Goal: Information Seeking & Learning: Learn about a topic

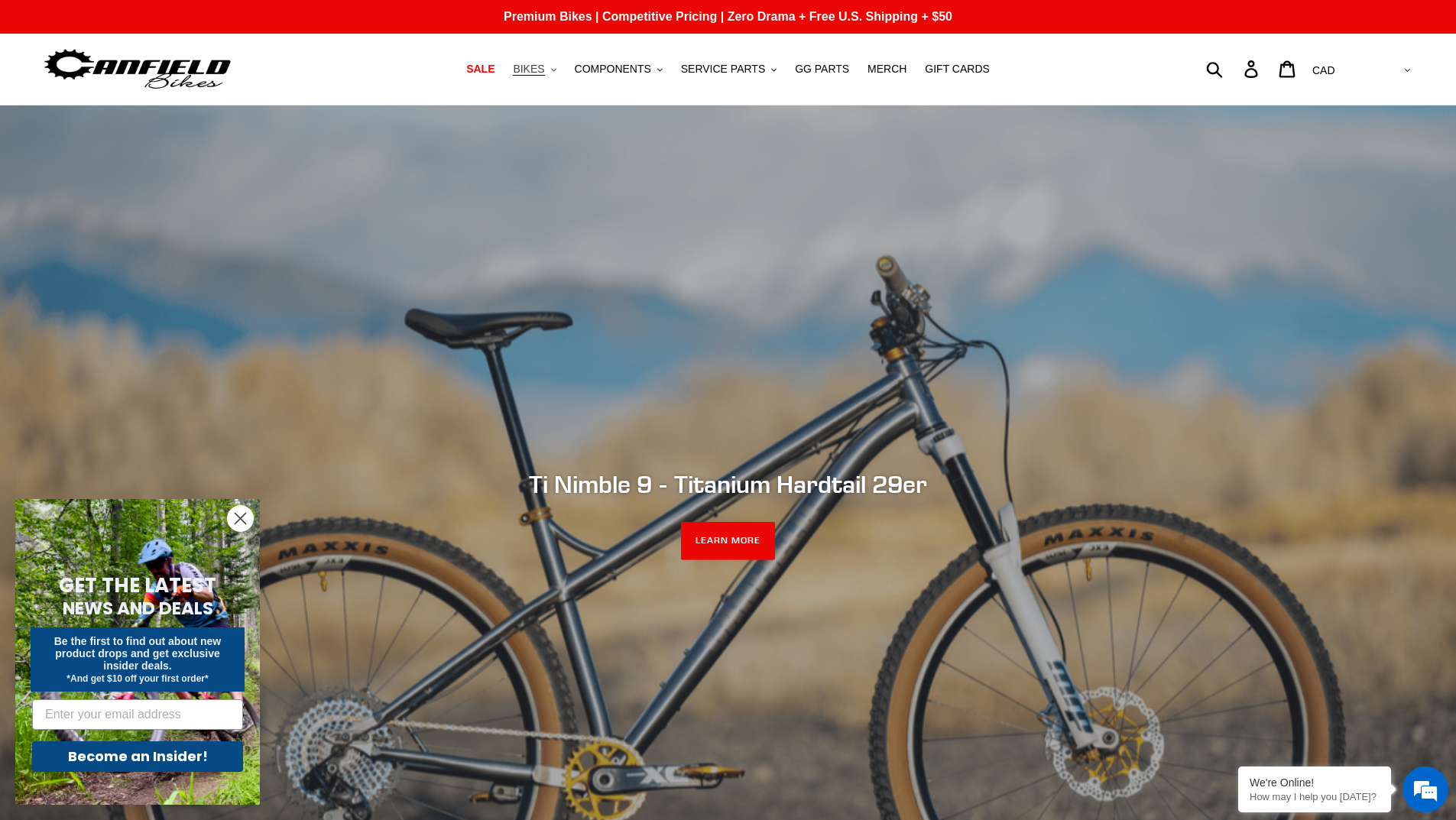
click at [556, 70] on icon ".cls-1{fill:#231f20}" at bounding box center [553, 69] width 5 height 5
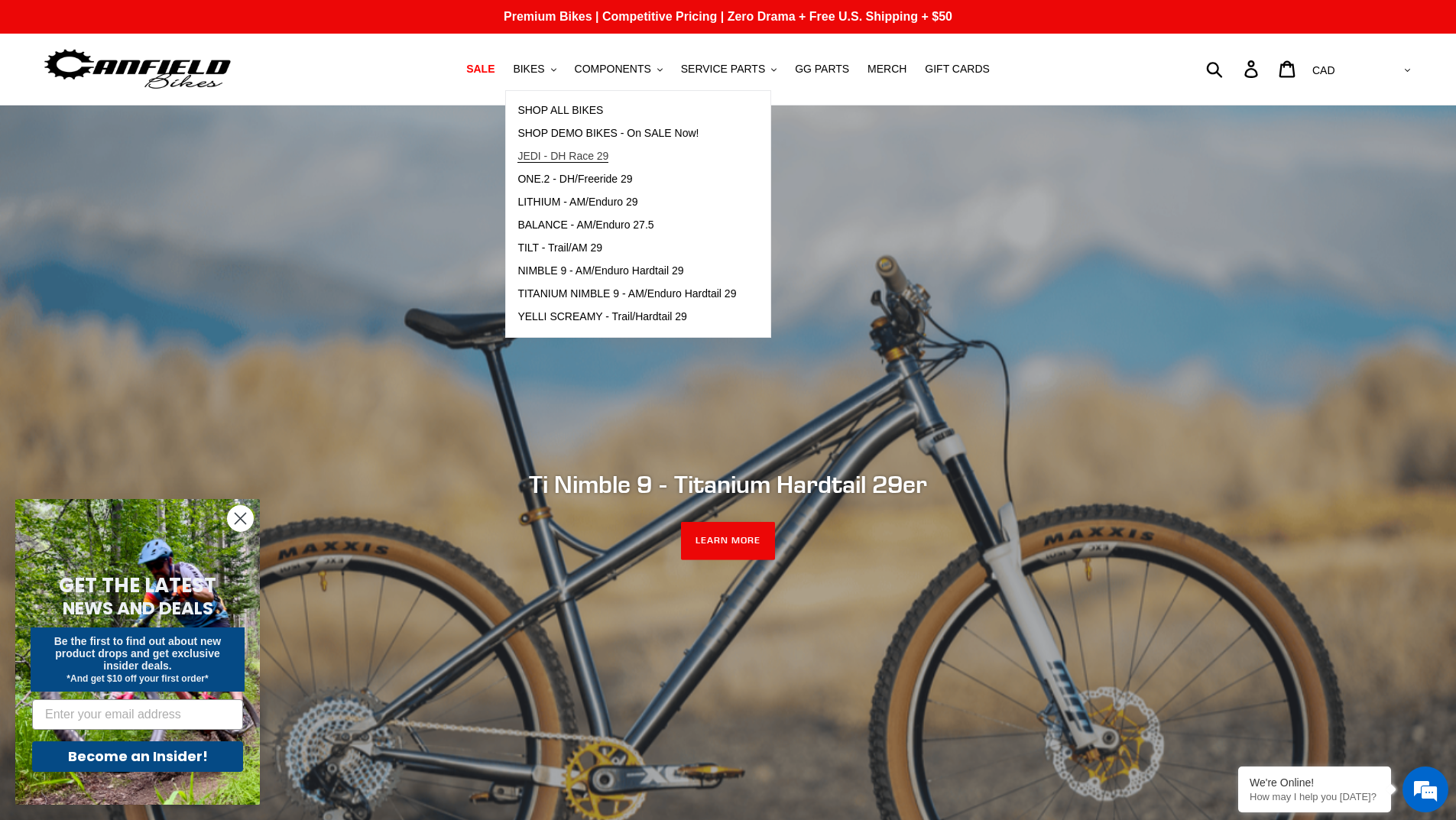
click at [589, 156] on span "JEDI - DH Race 29" at bounding box center [563, 156] width 91 height 13
